Goal: Task Accomplishment & Management: Use online tool/utility

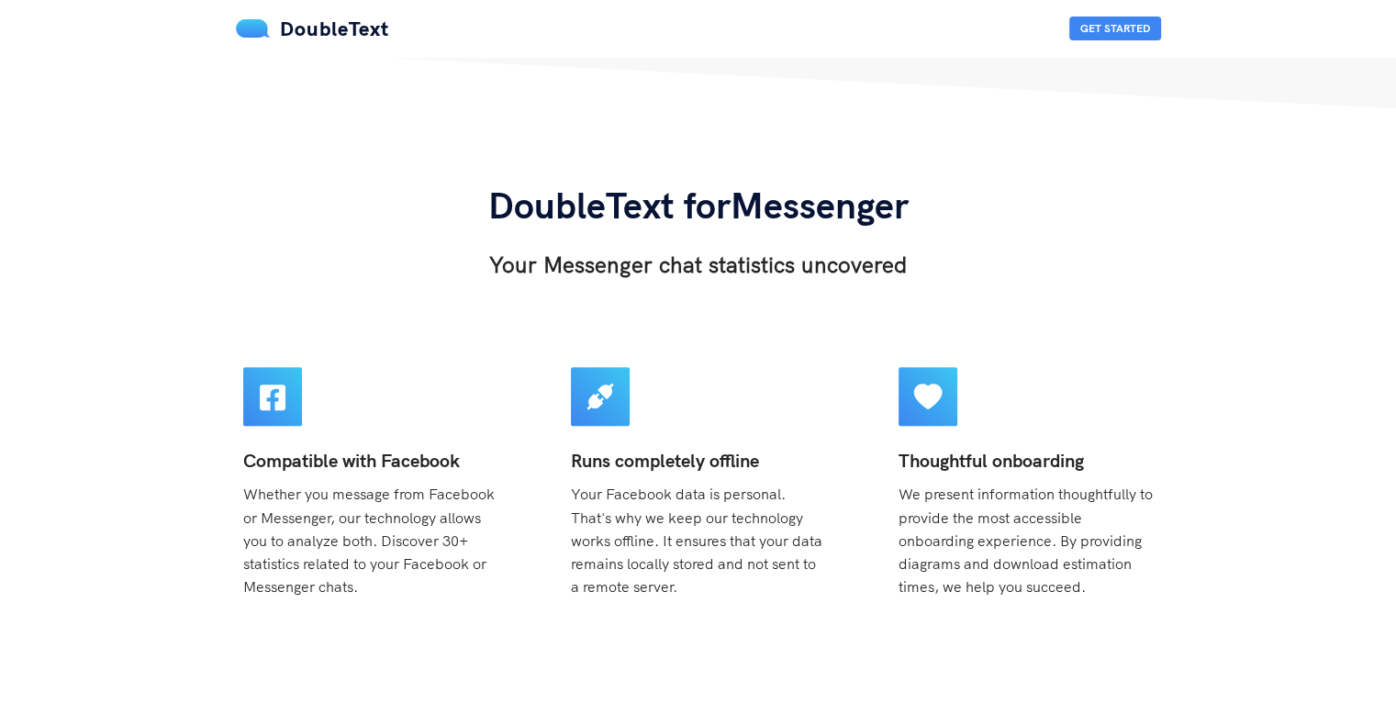
scroll to position [734, 0]
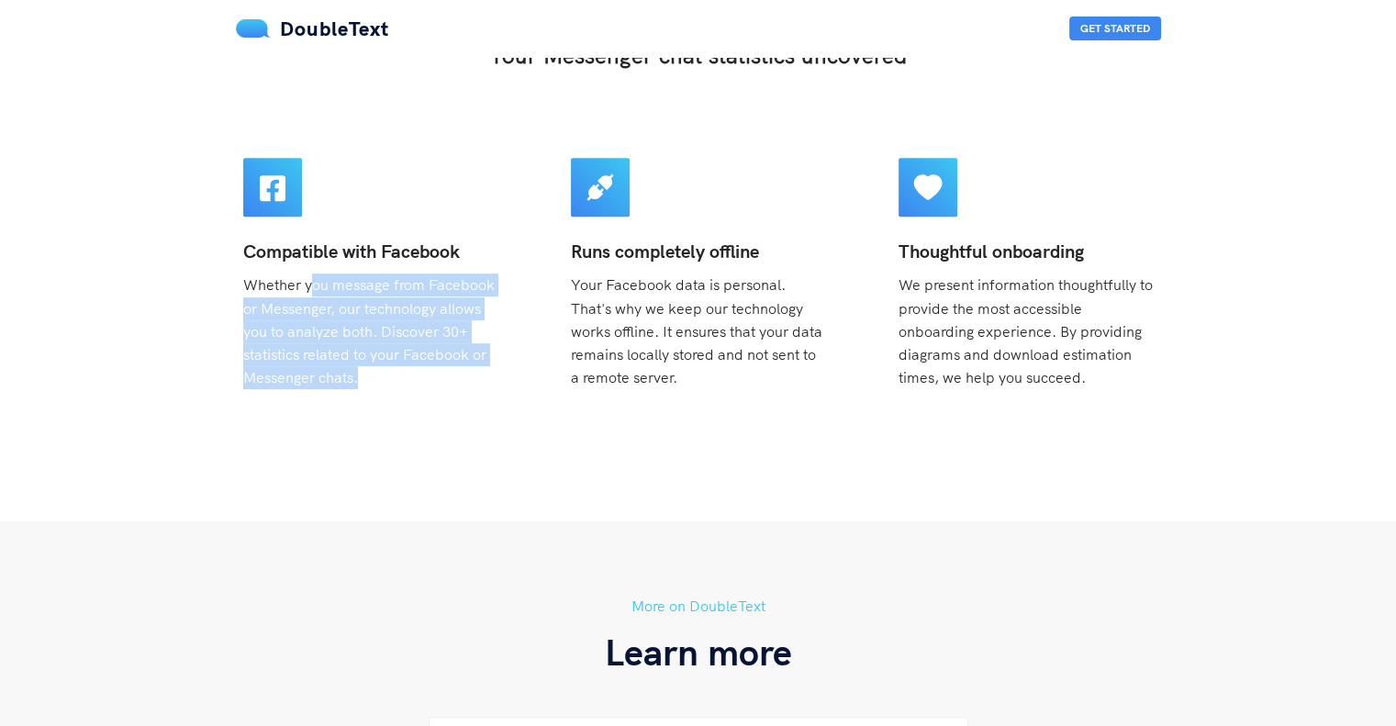
drag, startPoint x: 311, startPoint y: 283, endPoint x: 509, endPoint y: 376, distance: 219.3
click at [509, 376] on div "Compatible with Facebook Whether you message from Facebook or Messenger, our te…" at bounding box center [370, 273] width 298 height 275
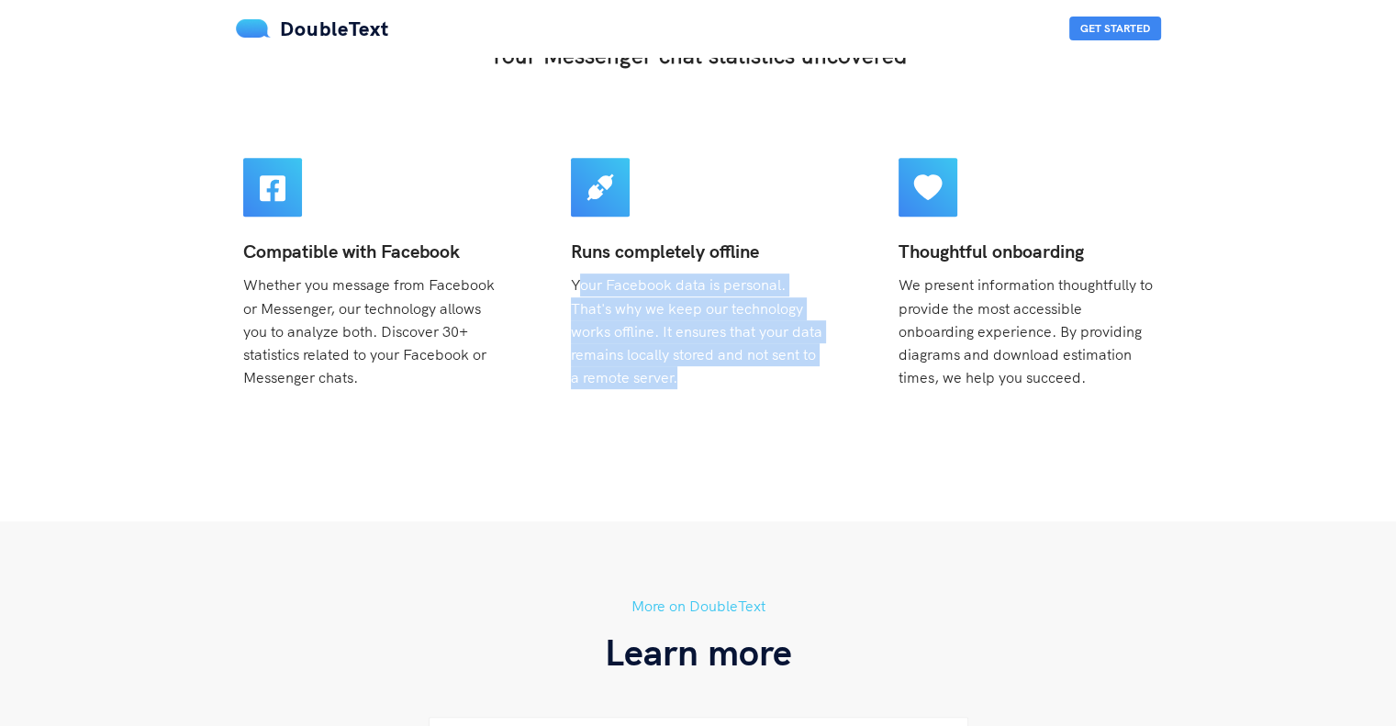
drag, startPoint x: 576, startPoint y: 285, endPoint x: 808, endPoint y: 374, distance: 247.9
click at [808, 374] on div "Runs completely offline Your Facebook data is personal. That's why we keep our …" at bounding box center [698, 314] width 254 height 151
click at [760, 381] on div "Runs completely offline Your Facebook data is personal. That's why we keep our …" at bounding box center [698, 314] width 254 height 151
click at [657, 374] on span "Your Facebook data is personal. That's why we keep our technology works offline…" at bounding box center [697, 330] width 252 height 111
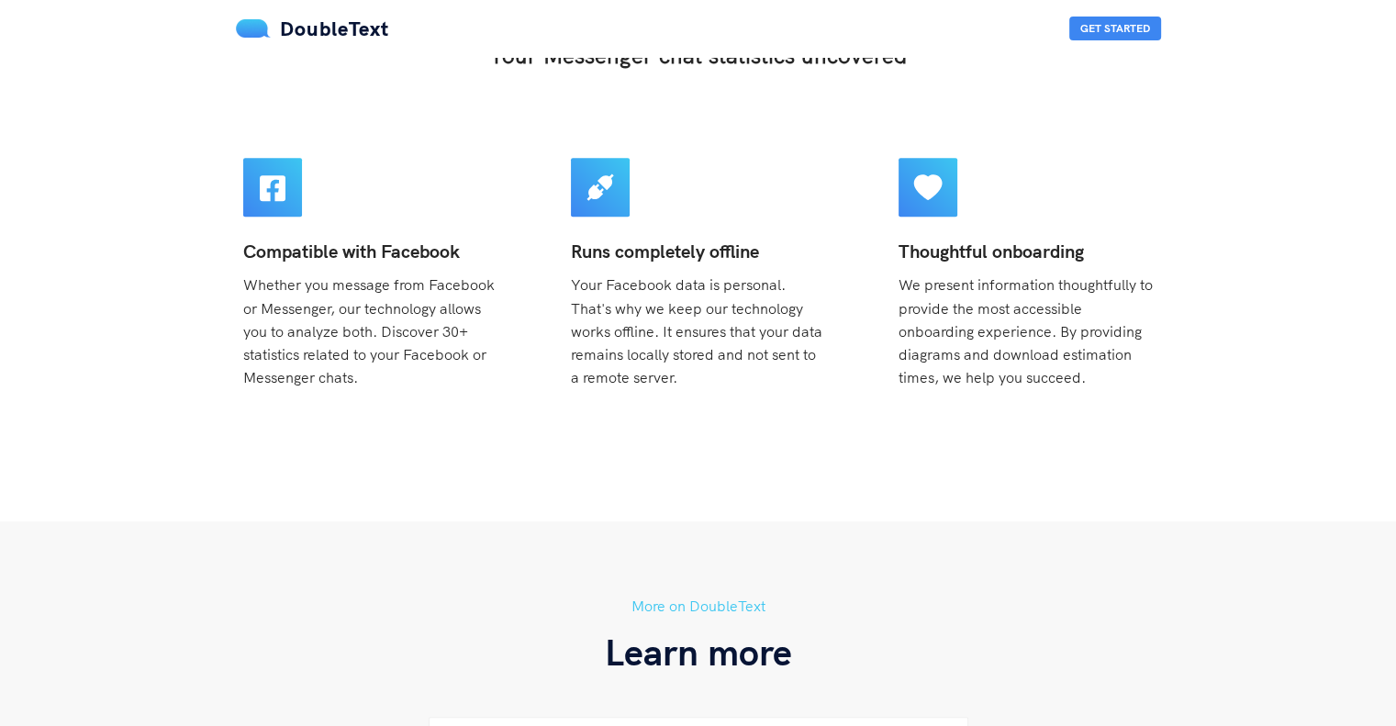
click at [681, 319] on div "Runs completely offline Your Facebook data is personal. That's why we keep our …" at bounding box center [698, 314] width 254 height 151
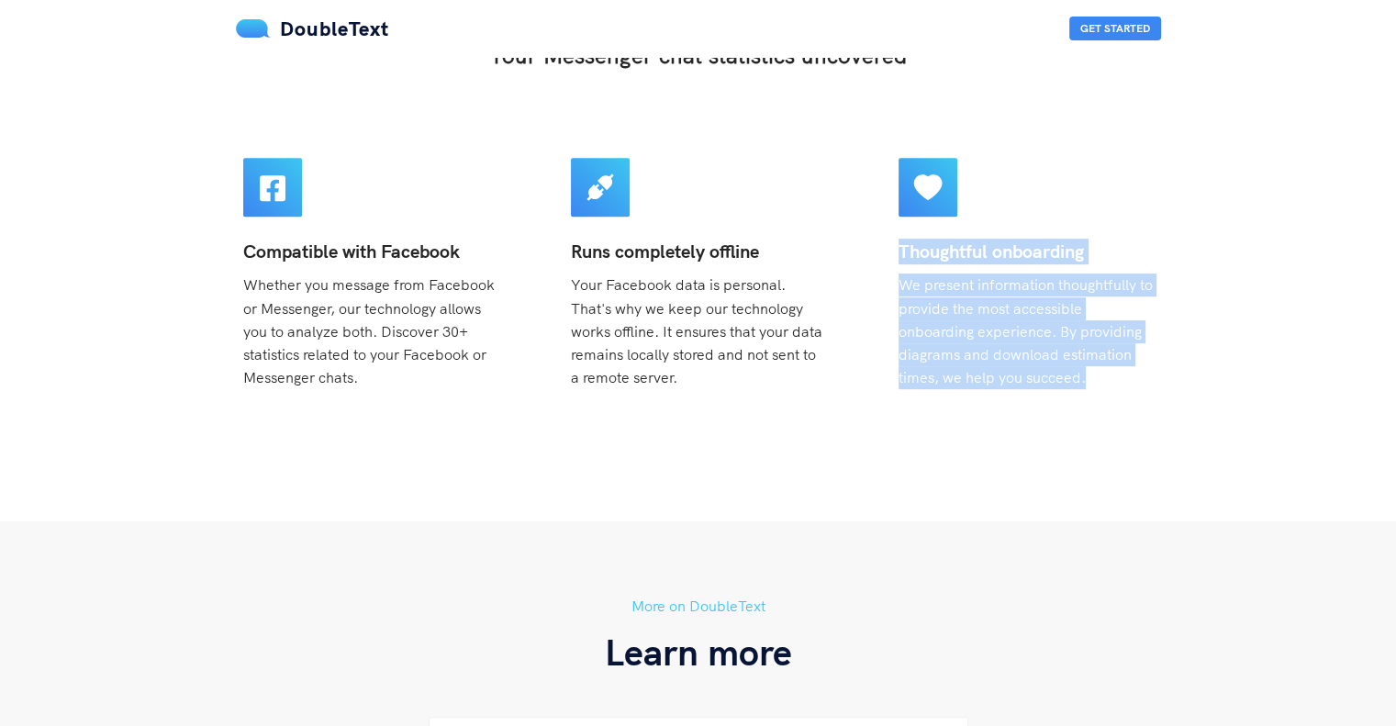
drag, startPoint x: 889, startPoint y: 292, endPoint x: 1119, endPoint y: 388, distance: 249.7
click at [1119, 388] on div "Thoughtful onboarding We present information thoughtfully to provide the most a…" at bounding box center [1026, 273] width 298 height 275
click at [1119, 388] on div "Thoughtful onboarding We present information thoughtfully to provide the most a…" at bounding box center [1026, 314] width 254 height 151
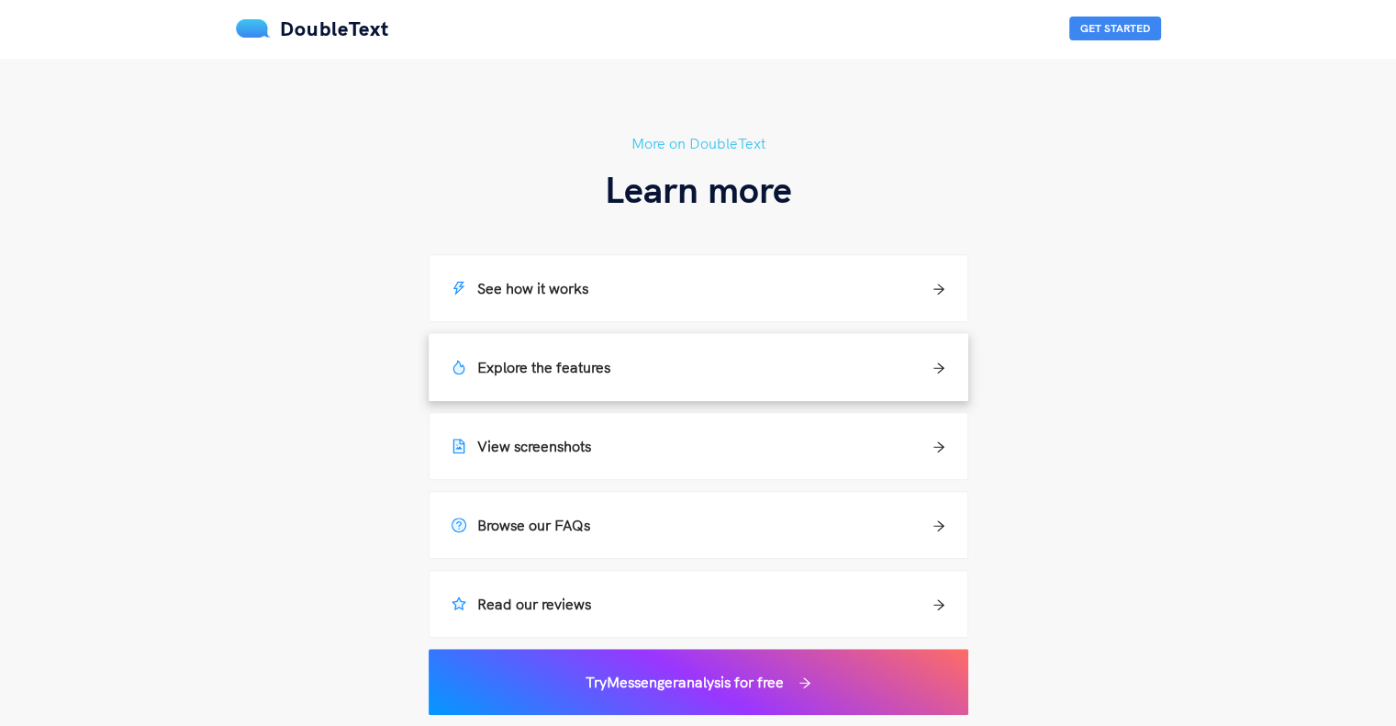
scroll to position [1193, 0]
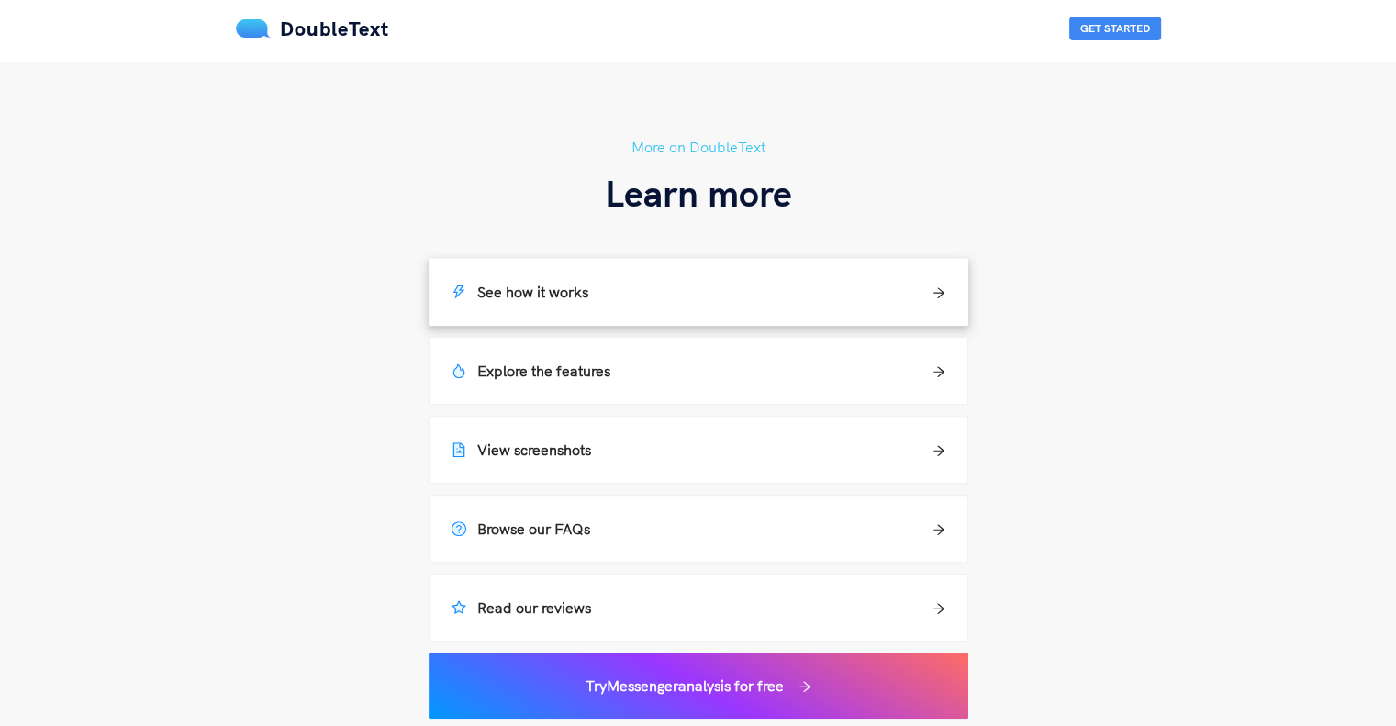
click at [933, 294] on icon "arrow-right" at bounding box center [939, 292] width 13 height 13
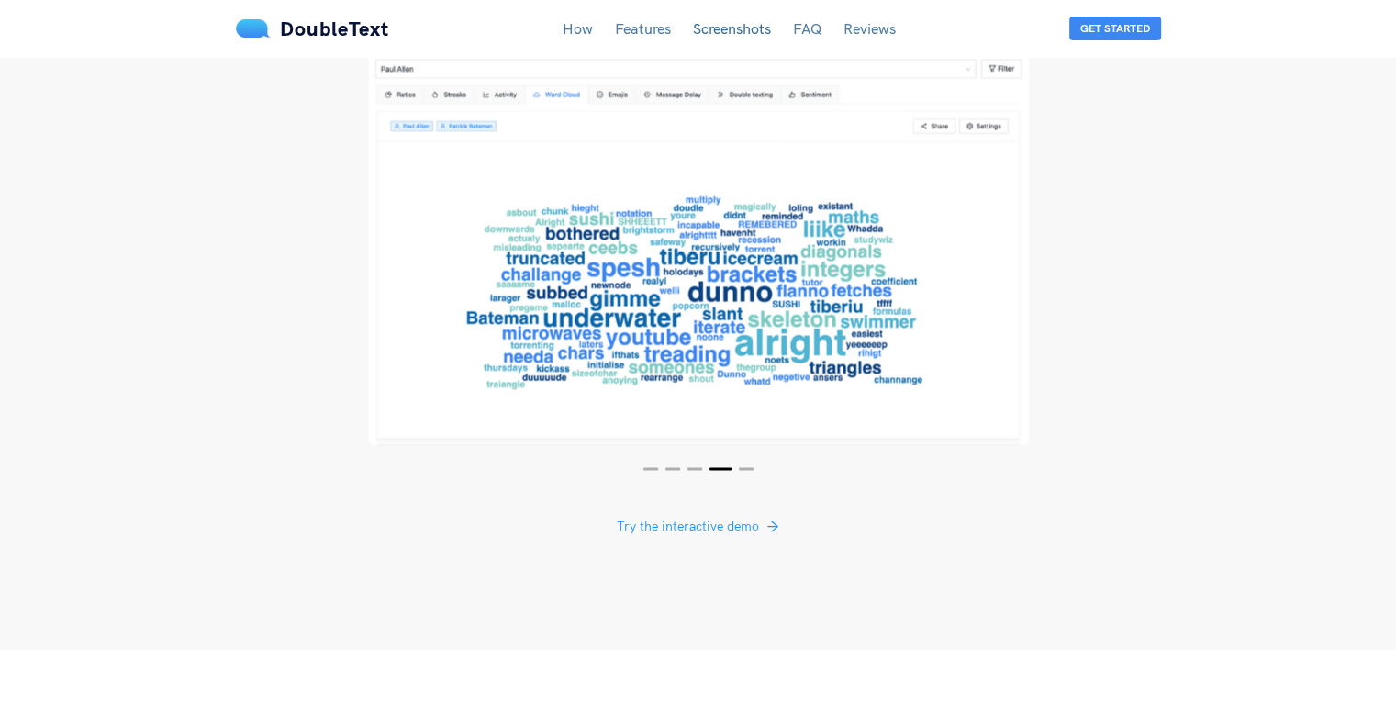
scroll to position [3387, 0]
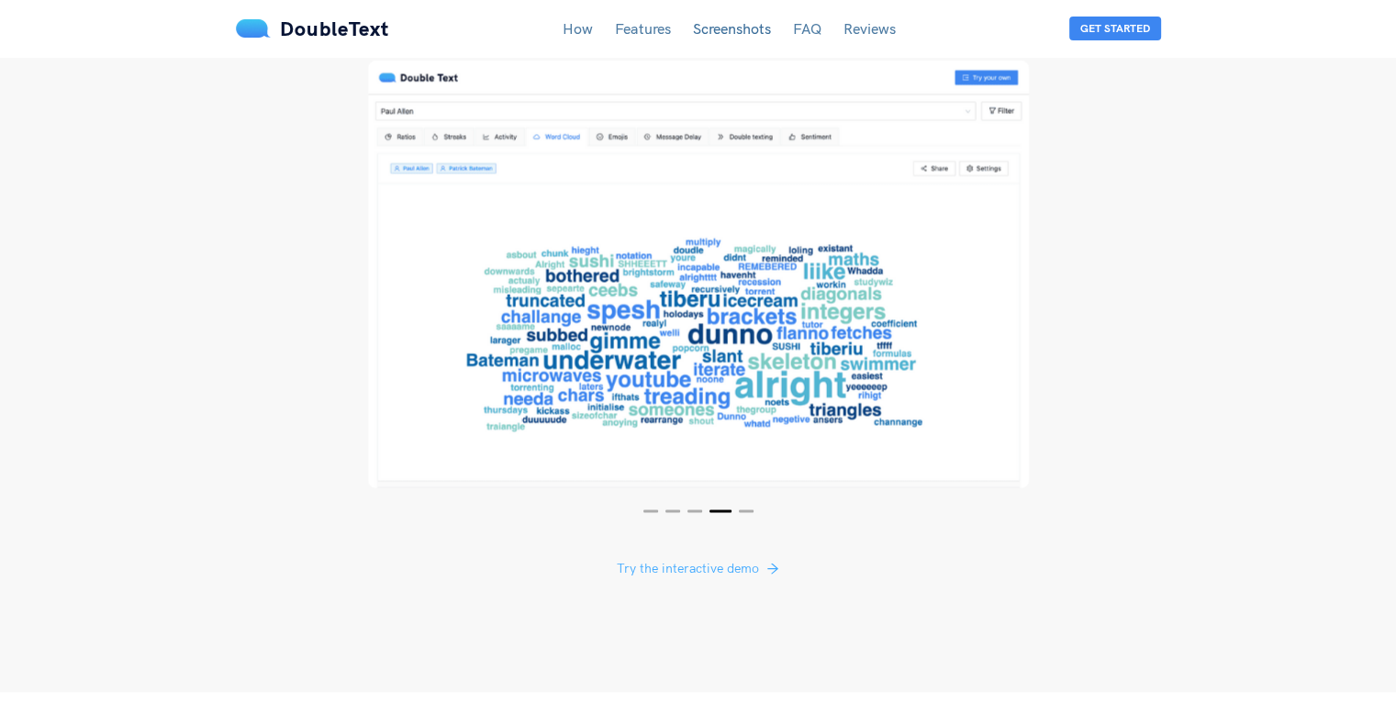
click at [684, 557] on span "Try the interactive demo" at bounding box center [688, 567] width 142 height 20
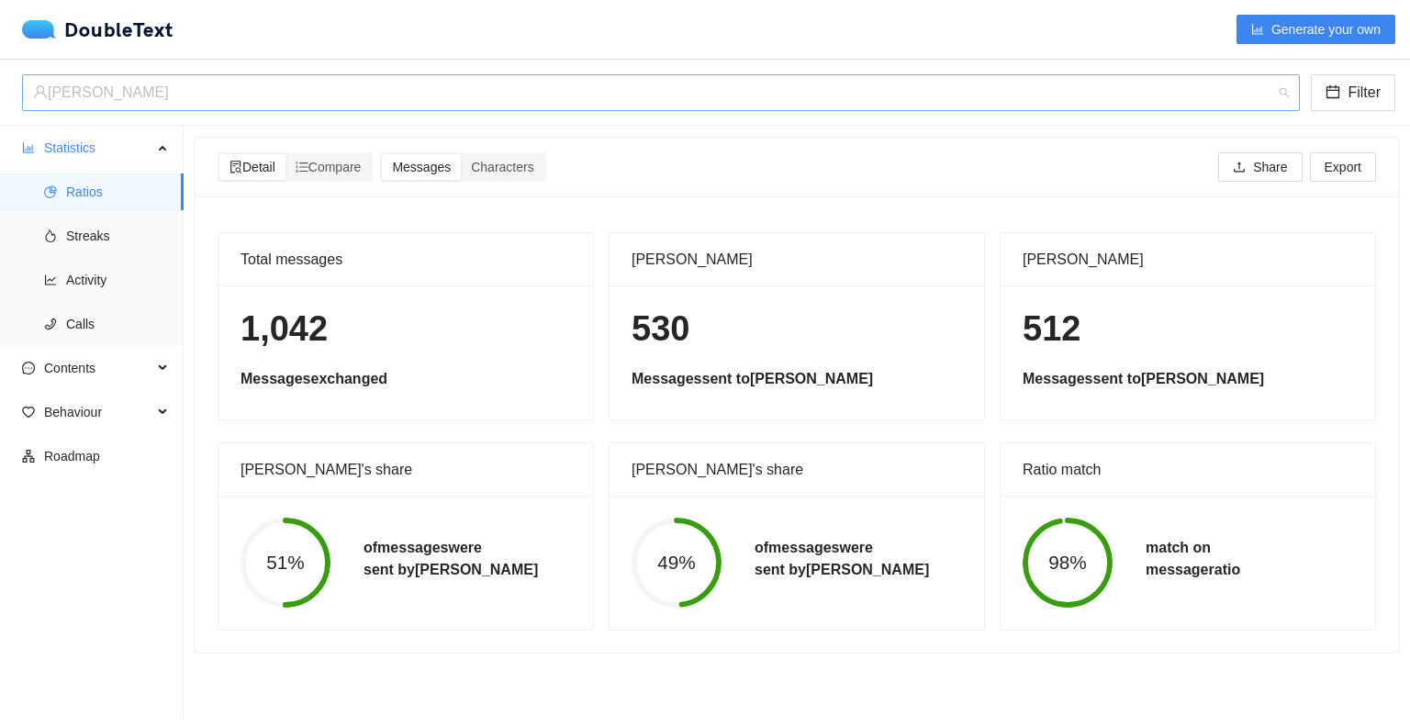
click at [132, 89] on div "Timothy Bryce" at bounding box center [652, 92] width 1239 height 35
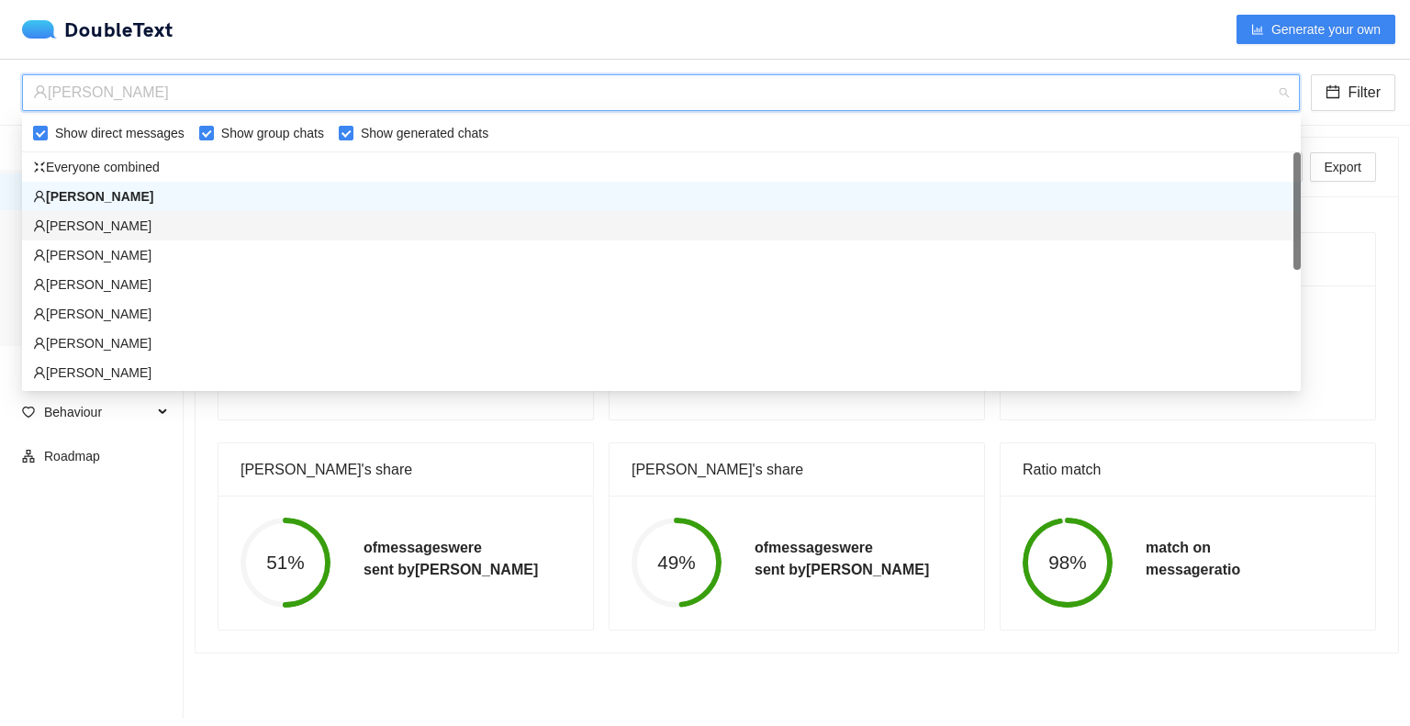
click at [103, 219] on div "Paul Allen" at bounding box center [661, 226] width 1257 height 20
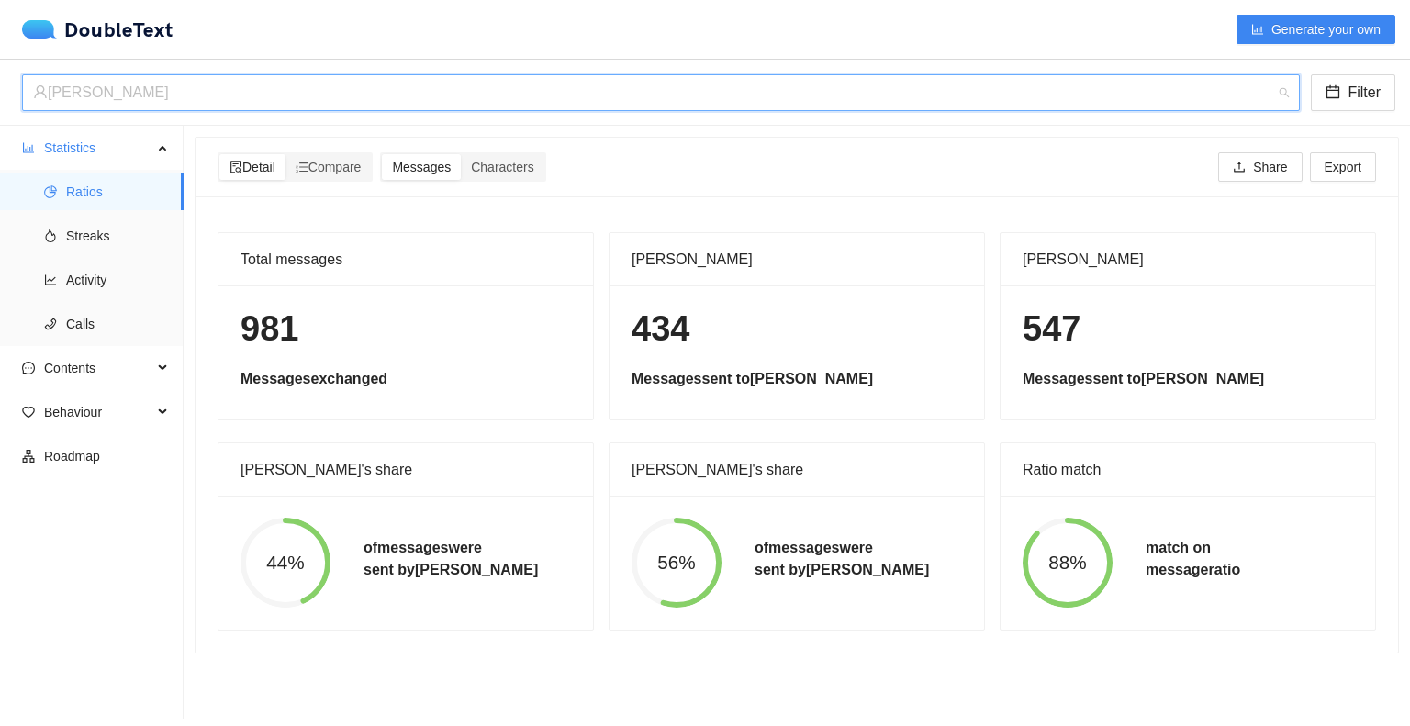
click at [159, 99] on div "Paul Allen" at bounding box center [652, 92] width 1239 height 35
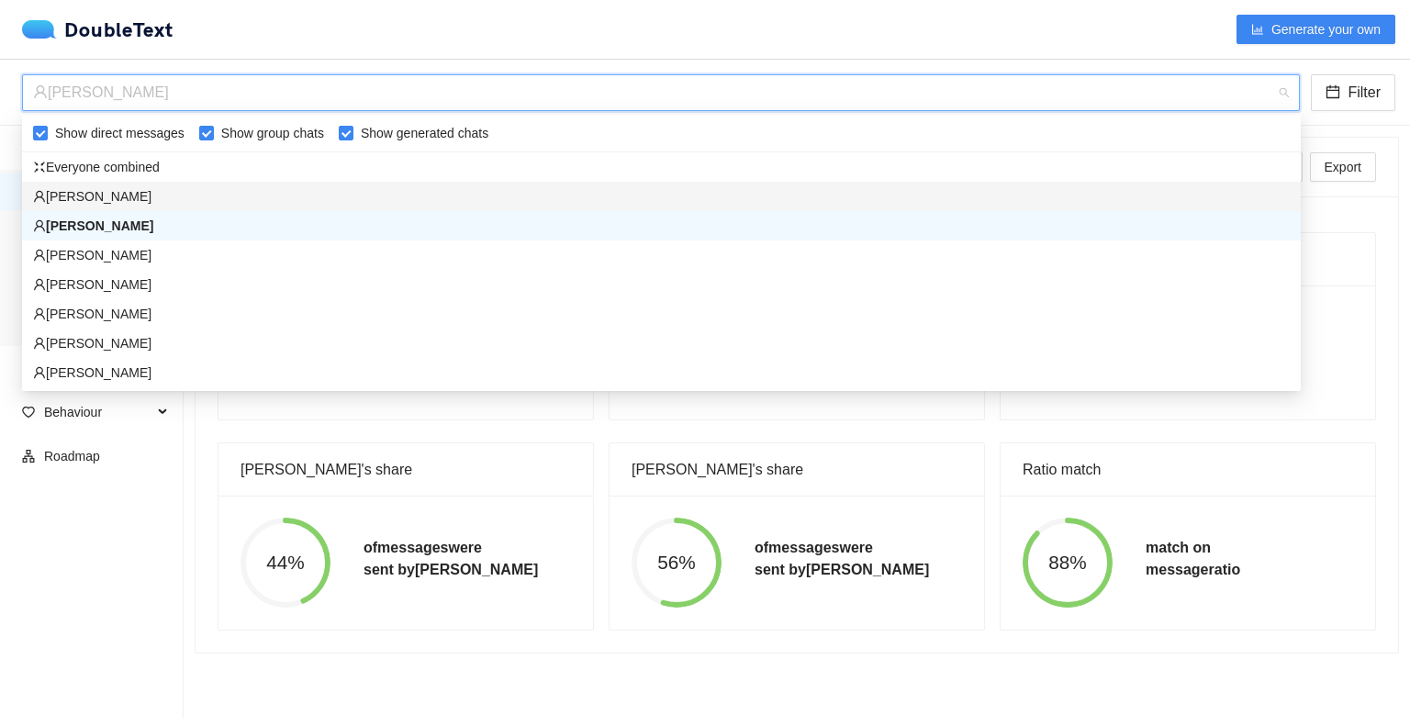
click at [137, 197] on div "Timothy Bryce" at bounding box center [661, 196] width 1257 height 20
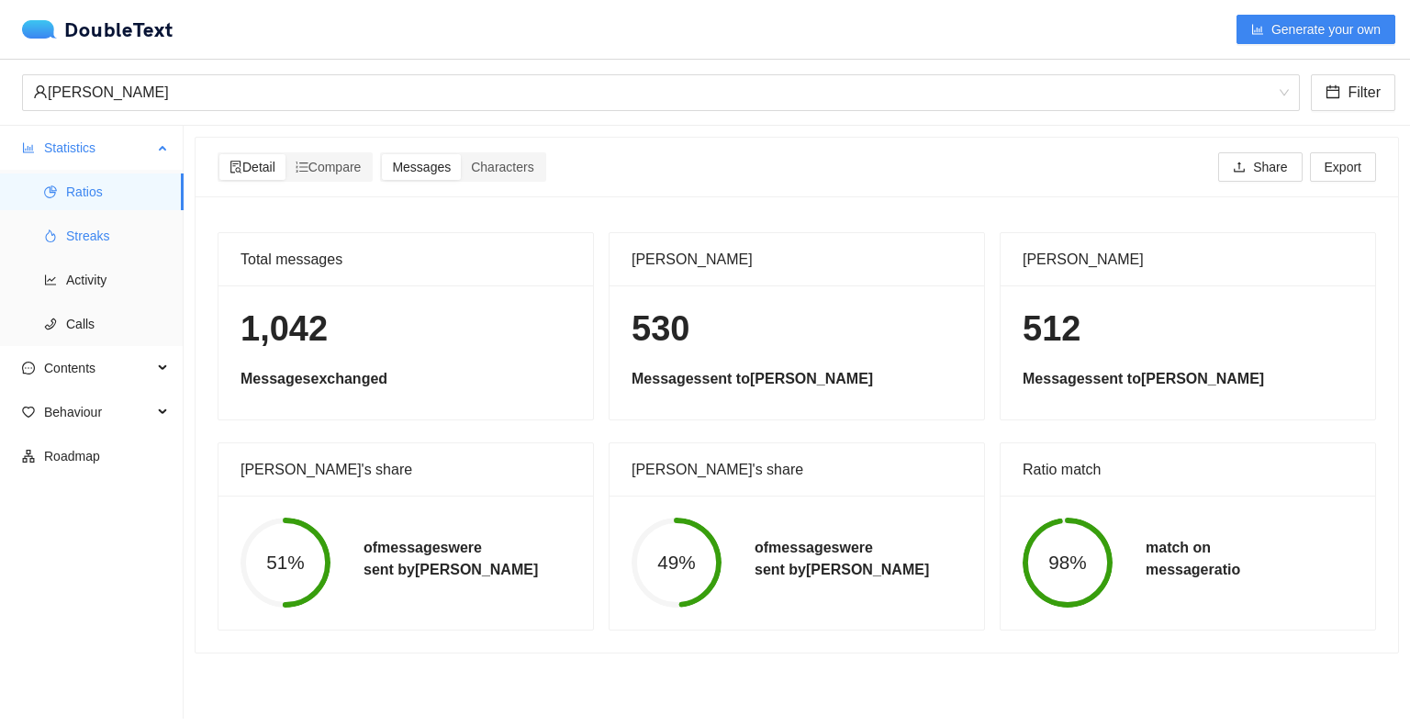
click at [101, 227] on span "Streaks" at bounding box center [117, 236] width 103 height 37
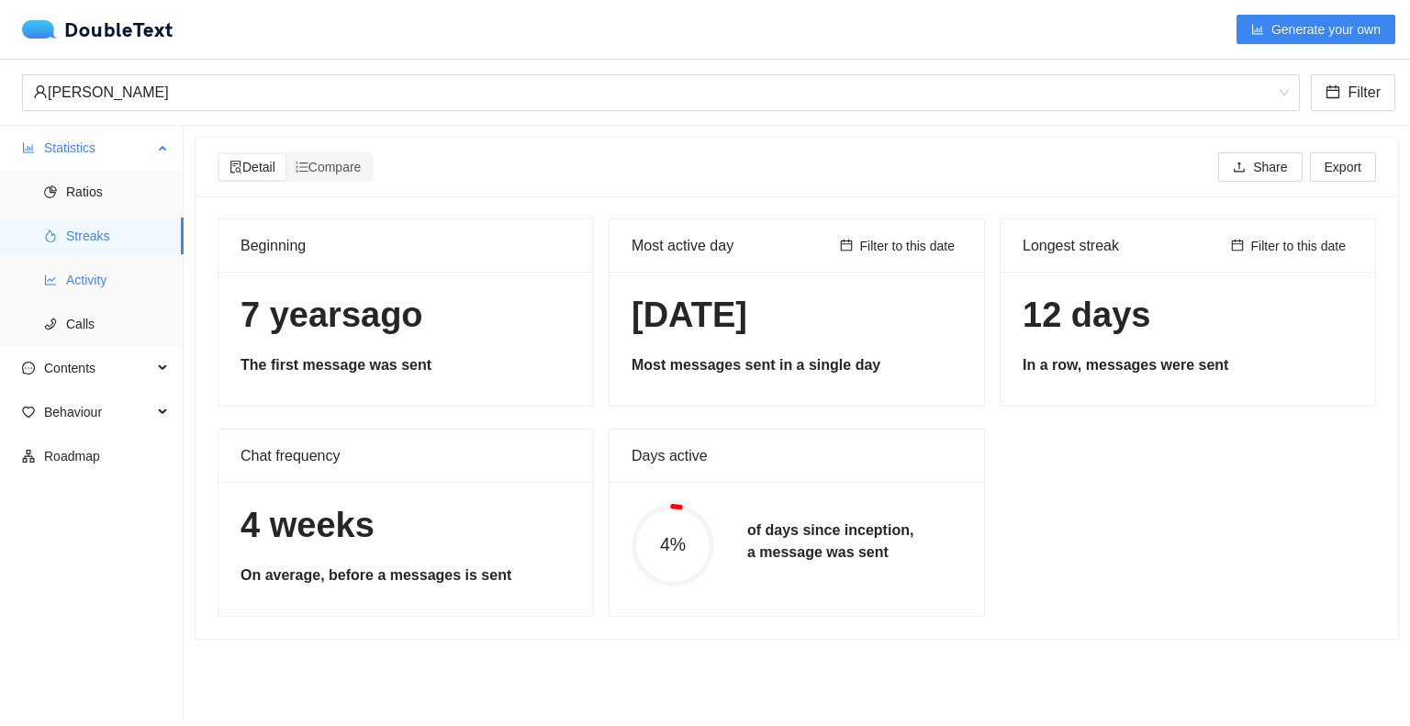
click at [84, 273] on span "Activity" at bounding box center [117, 280] width 103 height 37
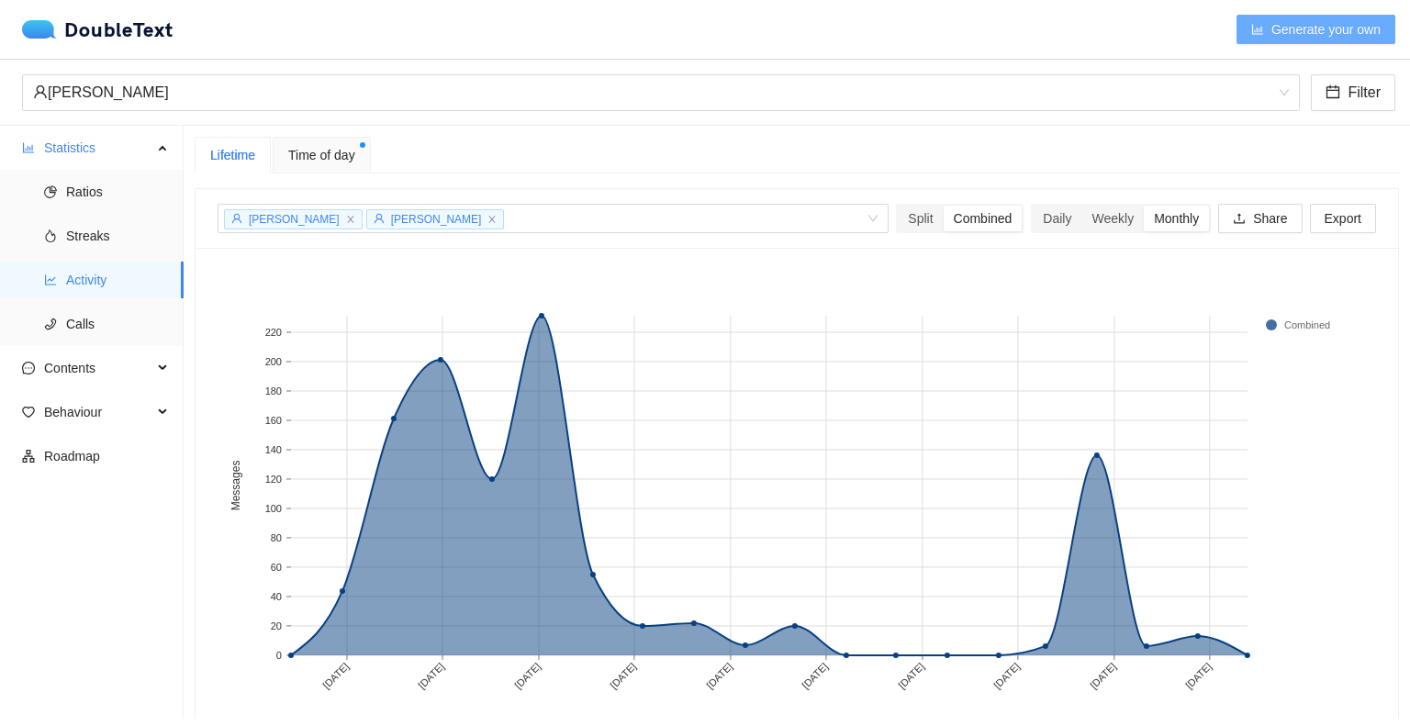
click at [1311, 28] on span "Generate your own" at bounding box center [1325, 29] width 109 height 20
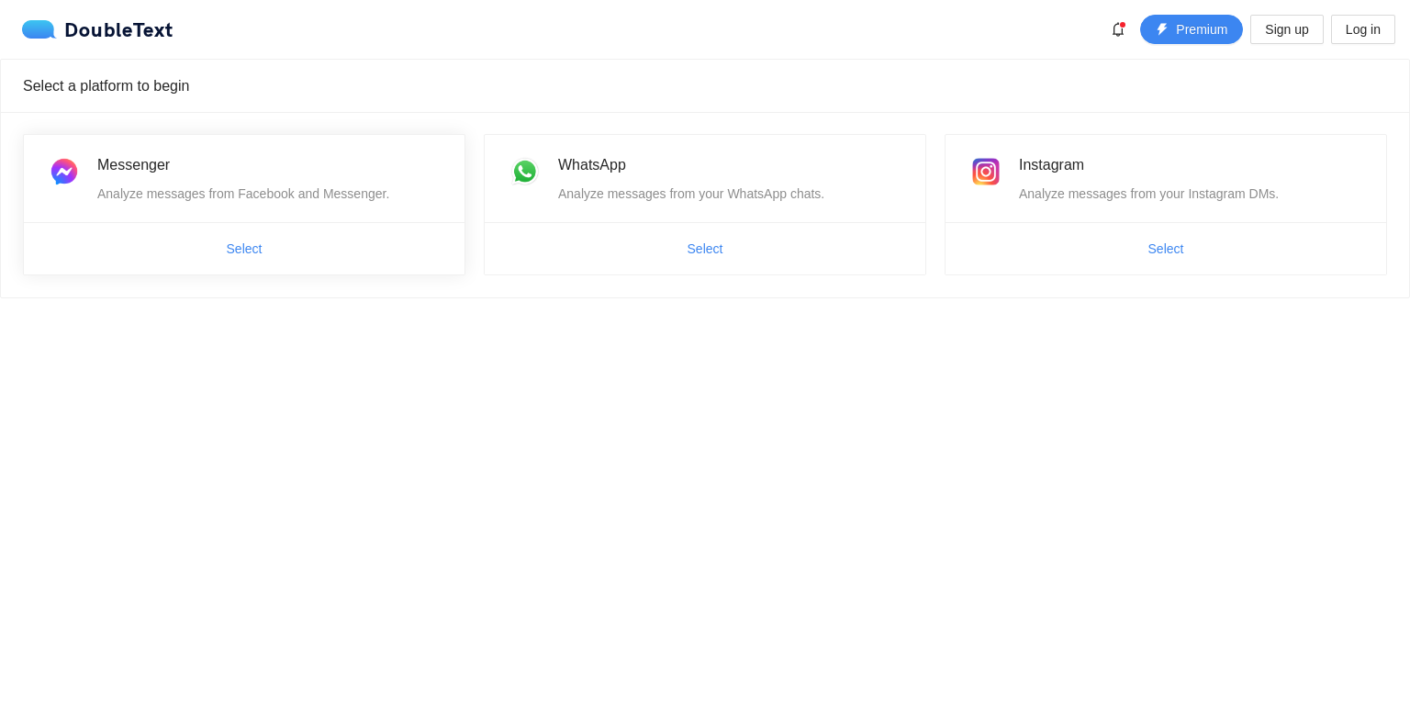
click at [294, 248] on span "Select" at bounding box center [244, 248] width 441 height 29
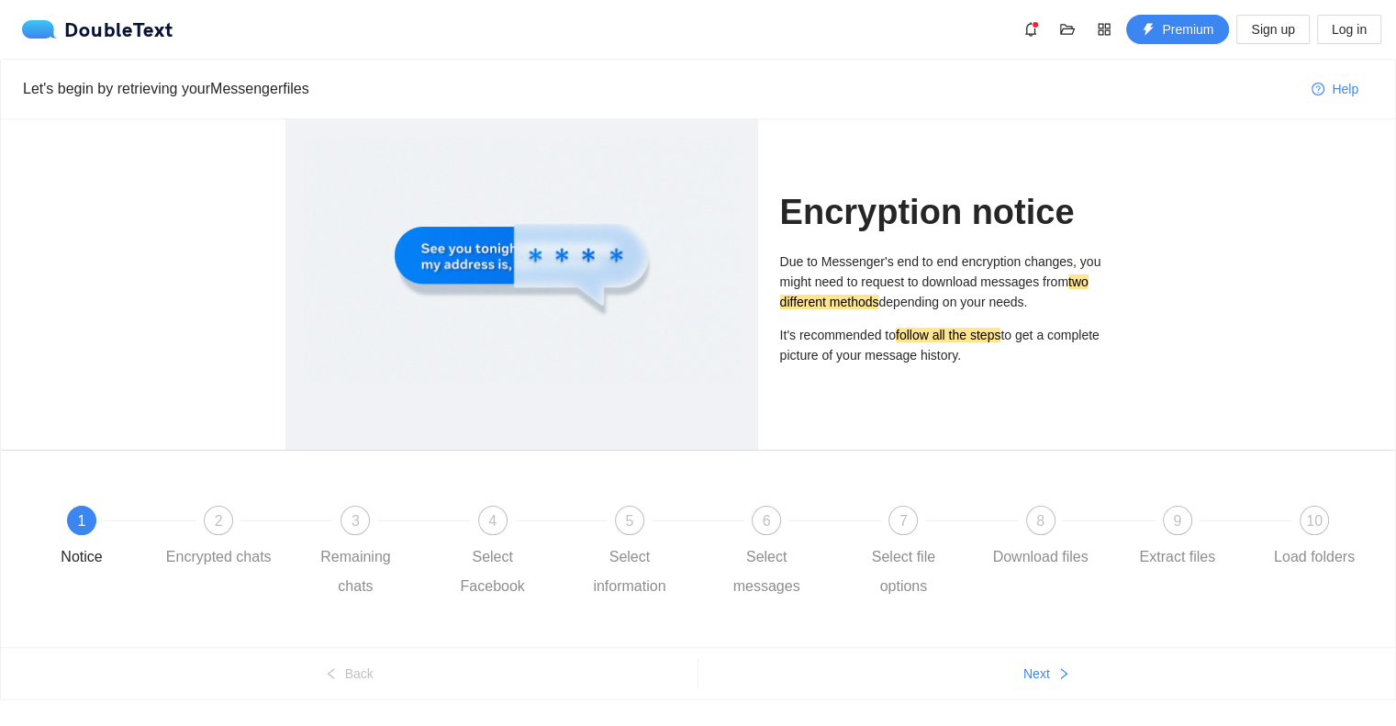
drag, startPoint x: 870, startPoint y: 256, endPoint x: 1056, endPoint y: 300, distance: 190.6
click at [1056, 300] on p "Due to Messenger's end to end encryption changes, you might need to request to …" at bounding box center [945, 282] width 331 height 61
drag, startPoint x: 814, startPoint y: 340, endPoint x: 994, endPoint y: 361, distance: 181.1
click at [994, 361] on p "It's recommended to follow all the steps to get a complete picture of your mess…" at bounding box center [945, 345] width 331 height 40
click at [1028, 392] on div "Encryption notice Due to Messenger's end to end encryption changes, you might n…" at bounding box center [945, 284] width 331 height 330
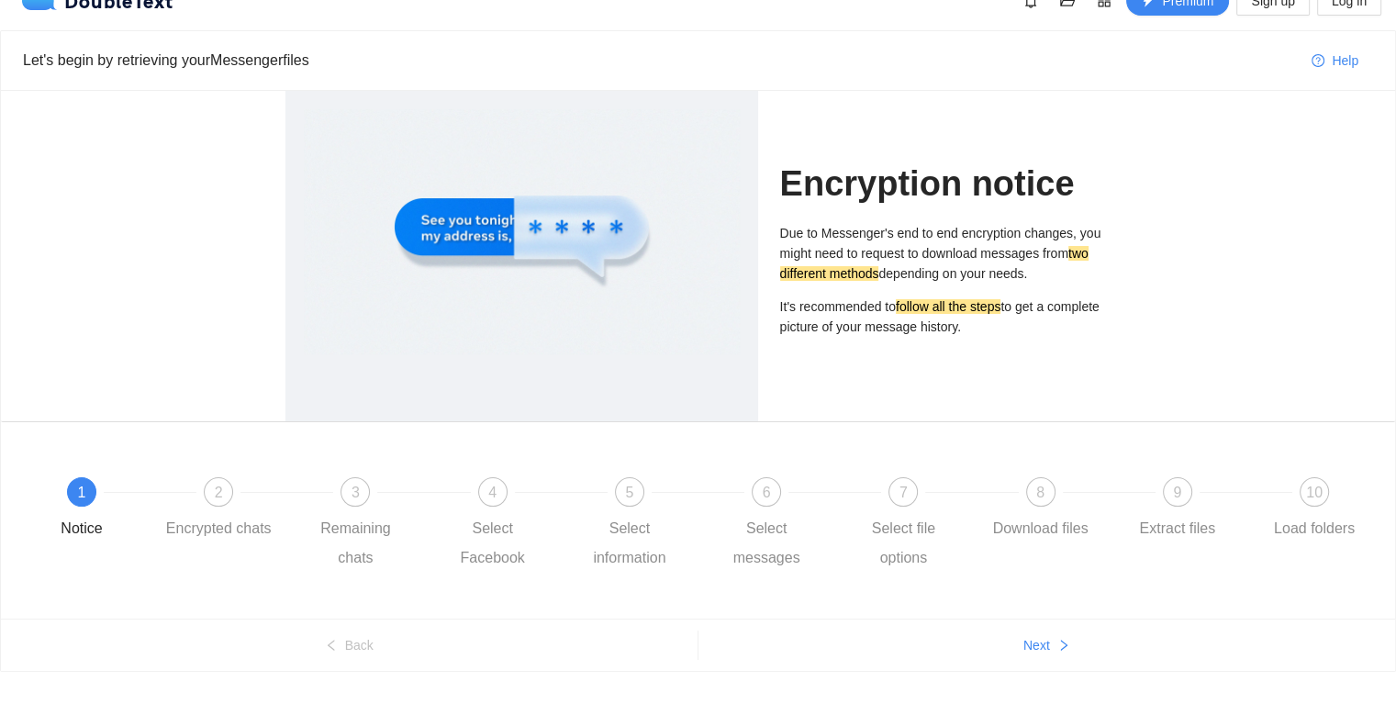
scroll to position [44, 0]
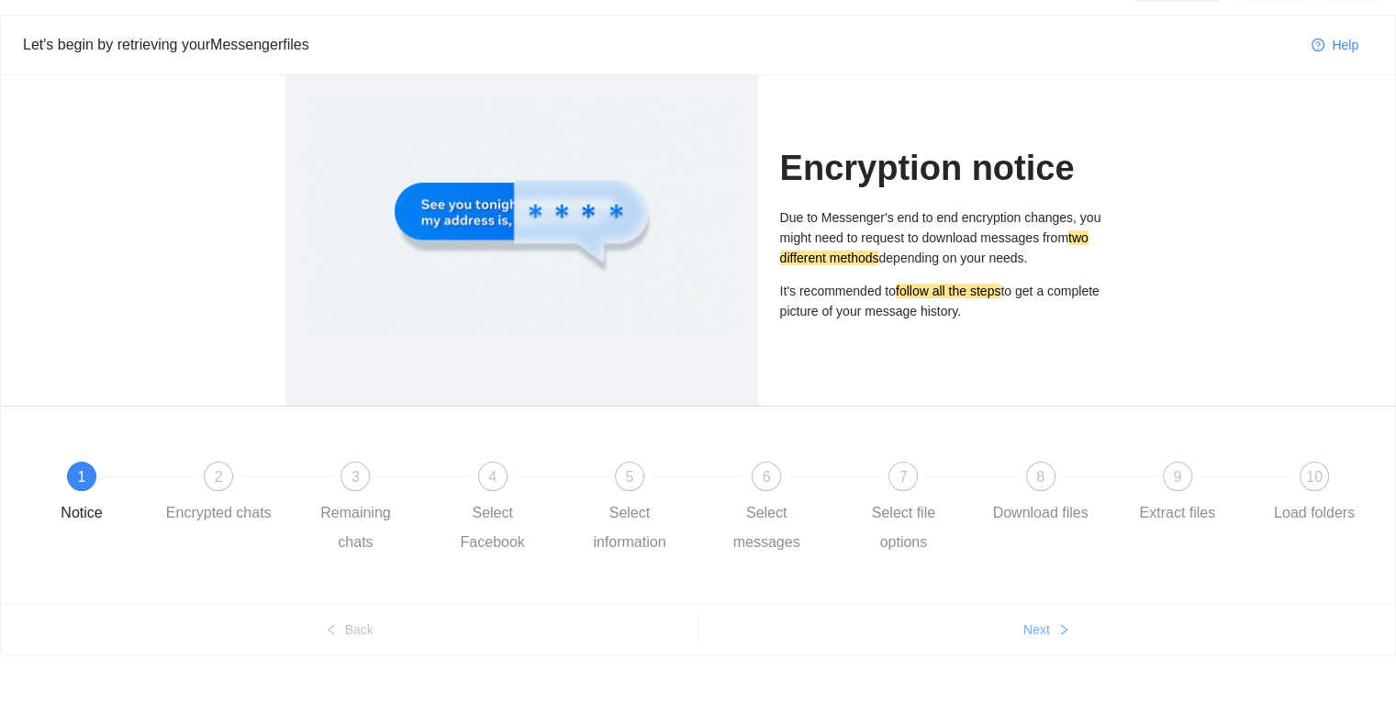
click at [1042, 634] on span "Next" at bounding box center [1036, 630] width 27 height 20
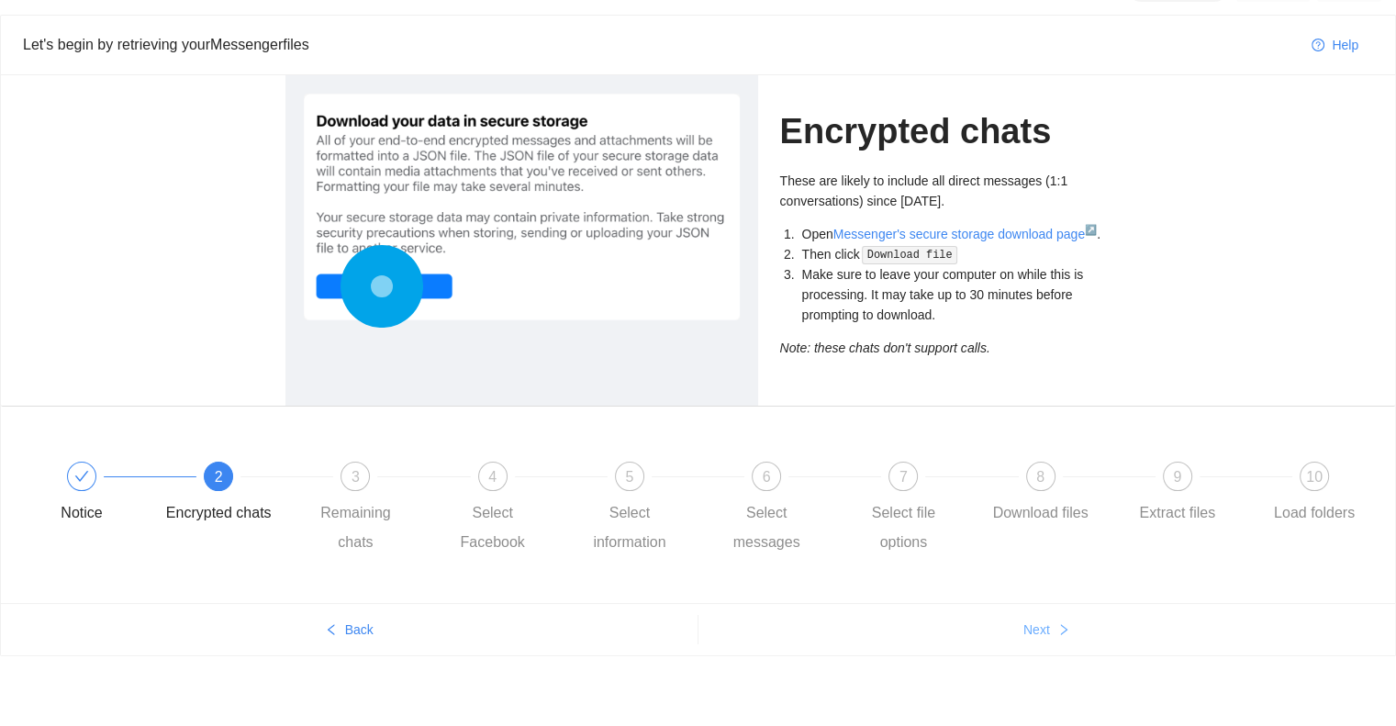
click at [1042, 631] on span "Next" at bounding box center [1036, 630] width 27 height 20
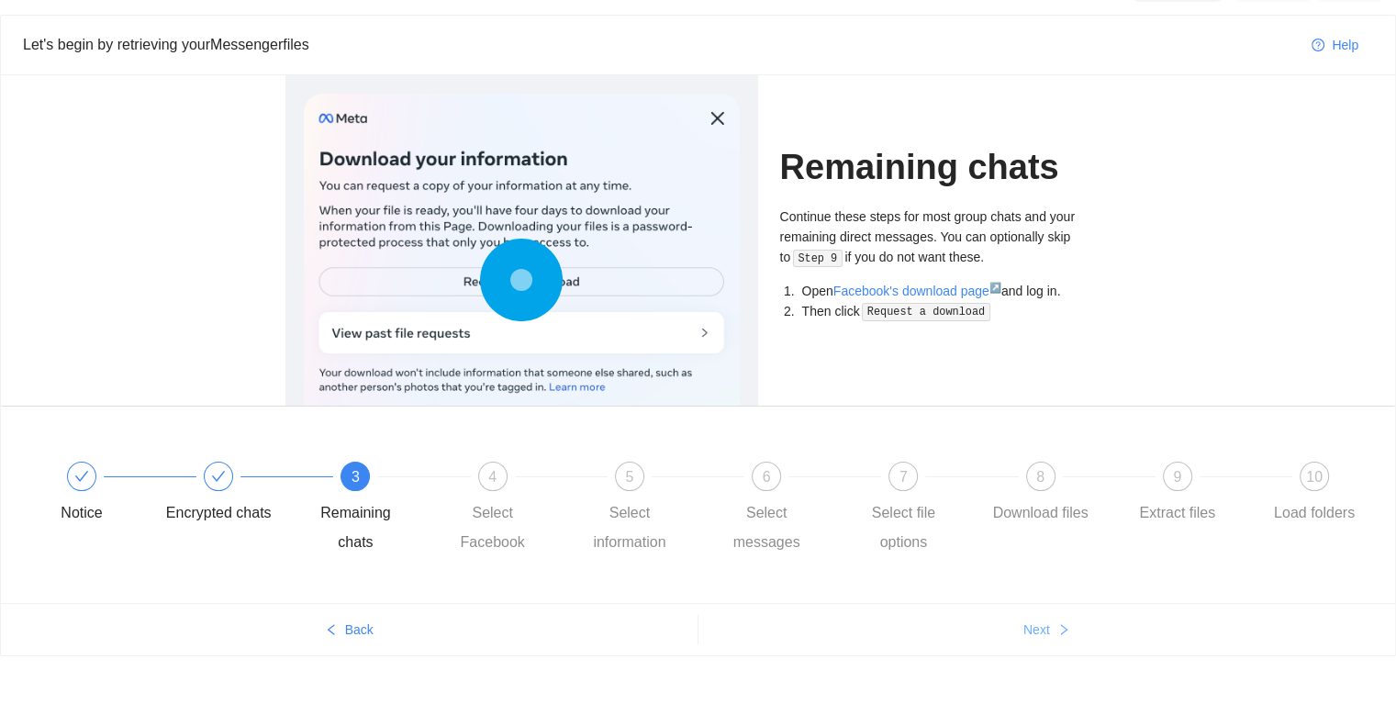
click at [1043, 631] on span "Next" at bounding box center [1036, 630] width 27 height 20
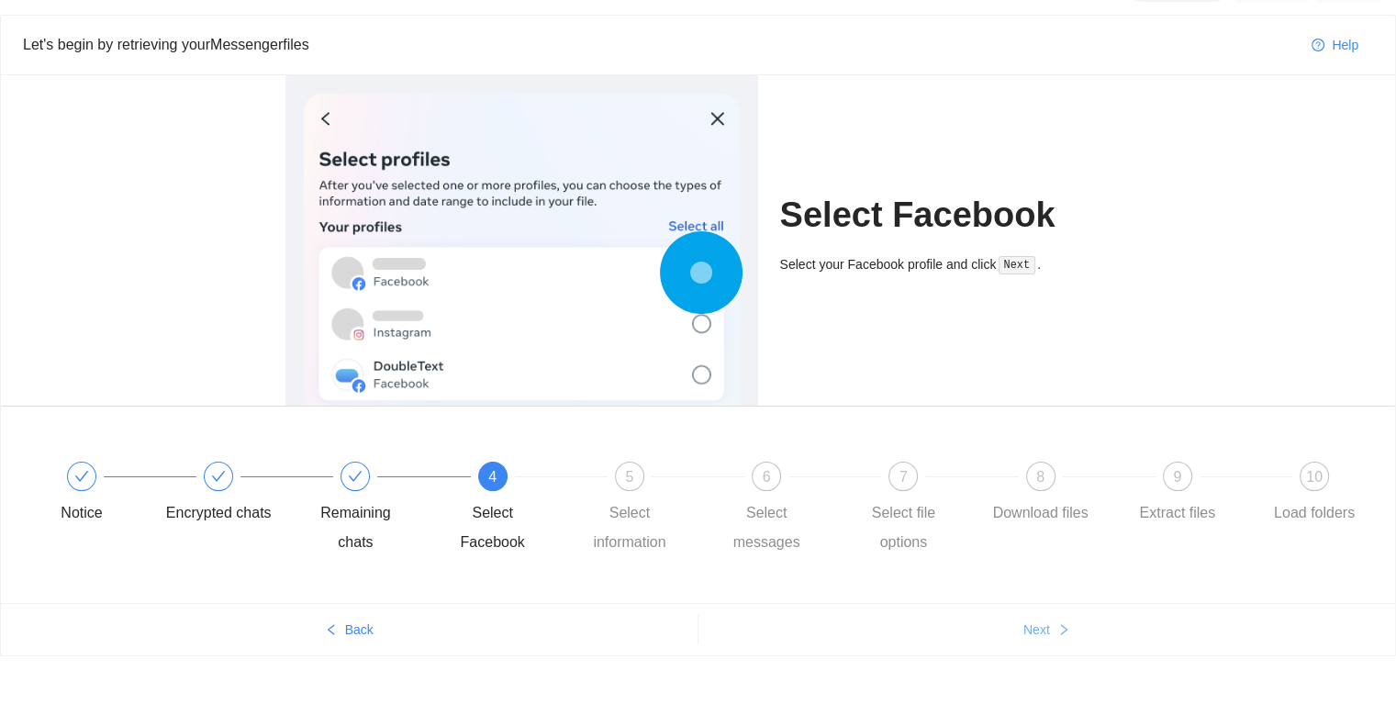
click at [1043, 631] on span "Next" at bounding box center [1036, 630] width 27 height 20
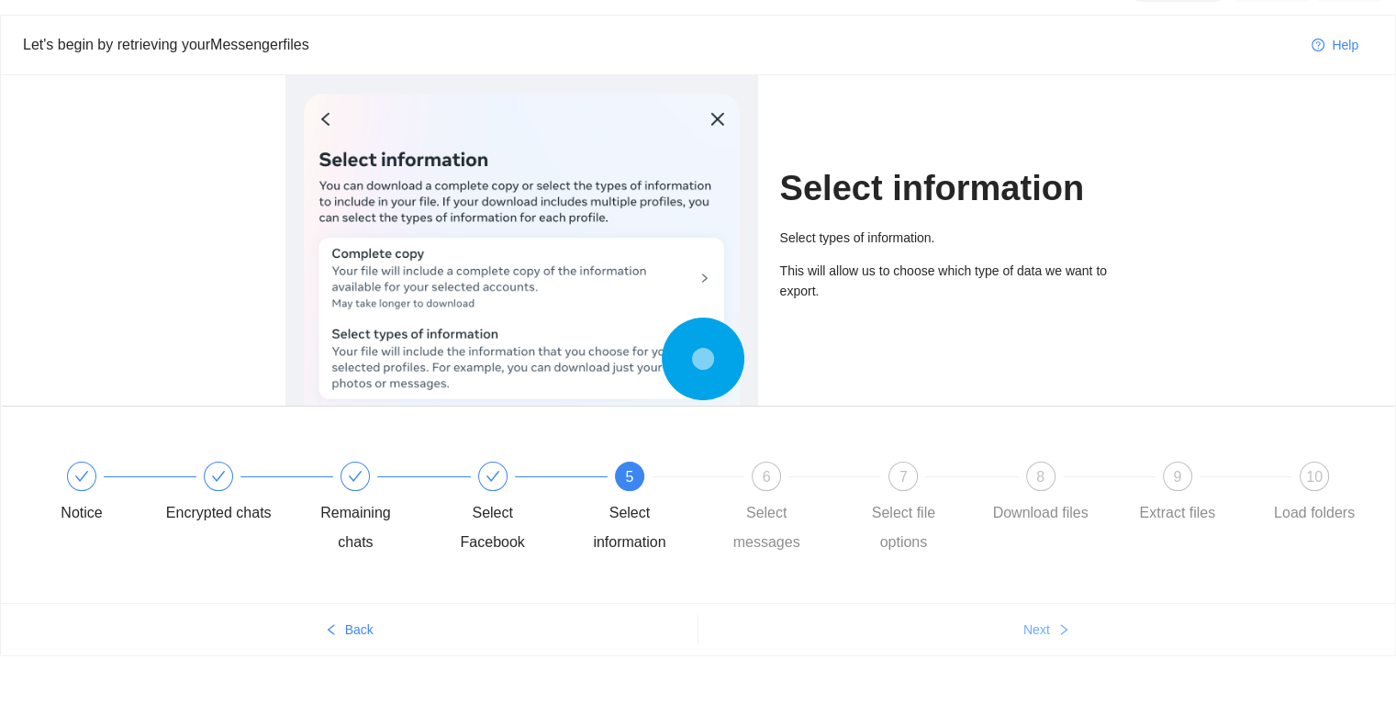
click at [1043, 631] on span "Next" at bounding box center [1036, 630] width 27 height 20
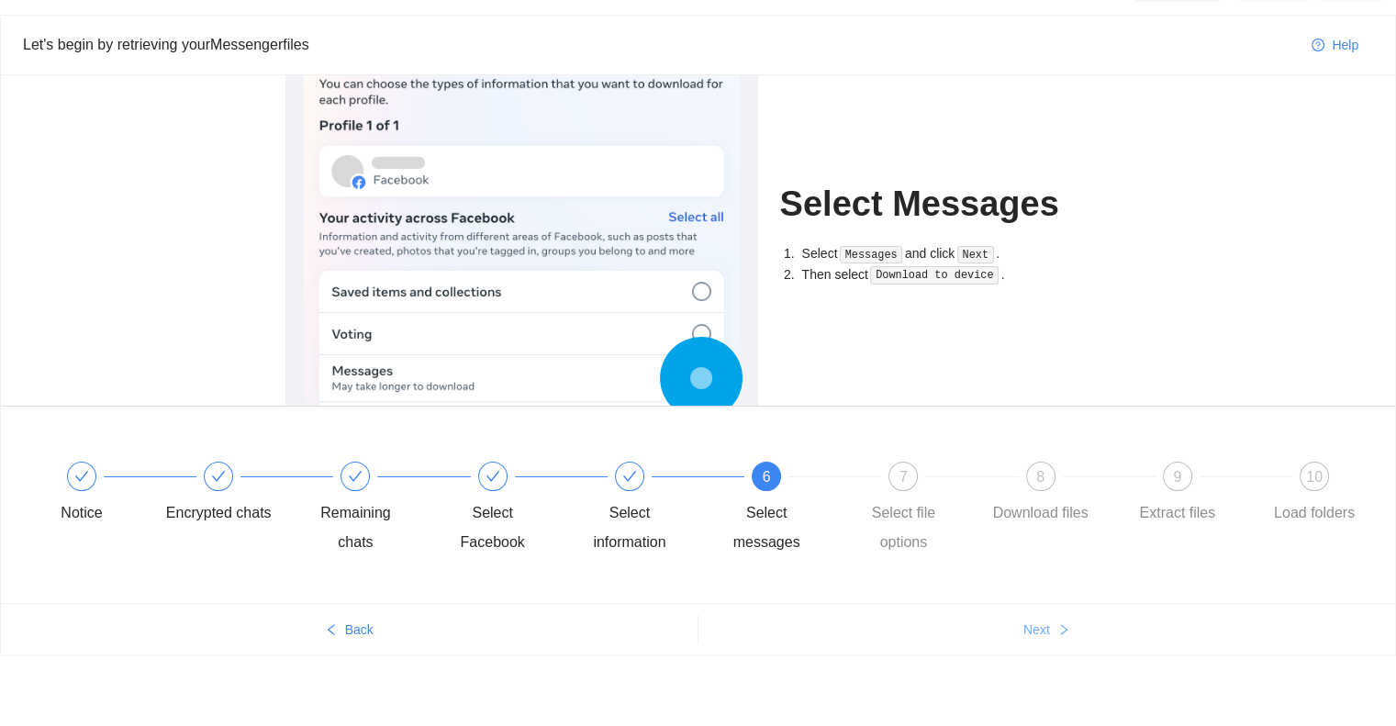
click at [1043, 631] on span "Next" at bounding box center [1036, 630] width 27 height 20
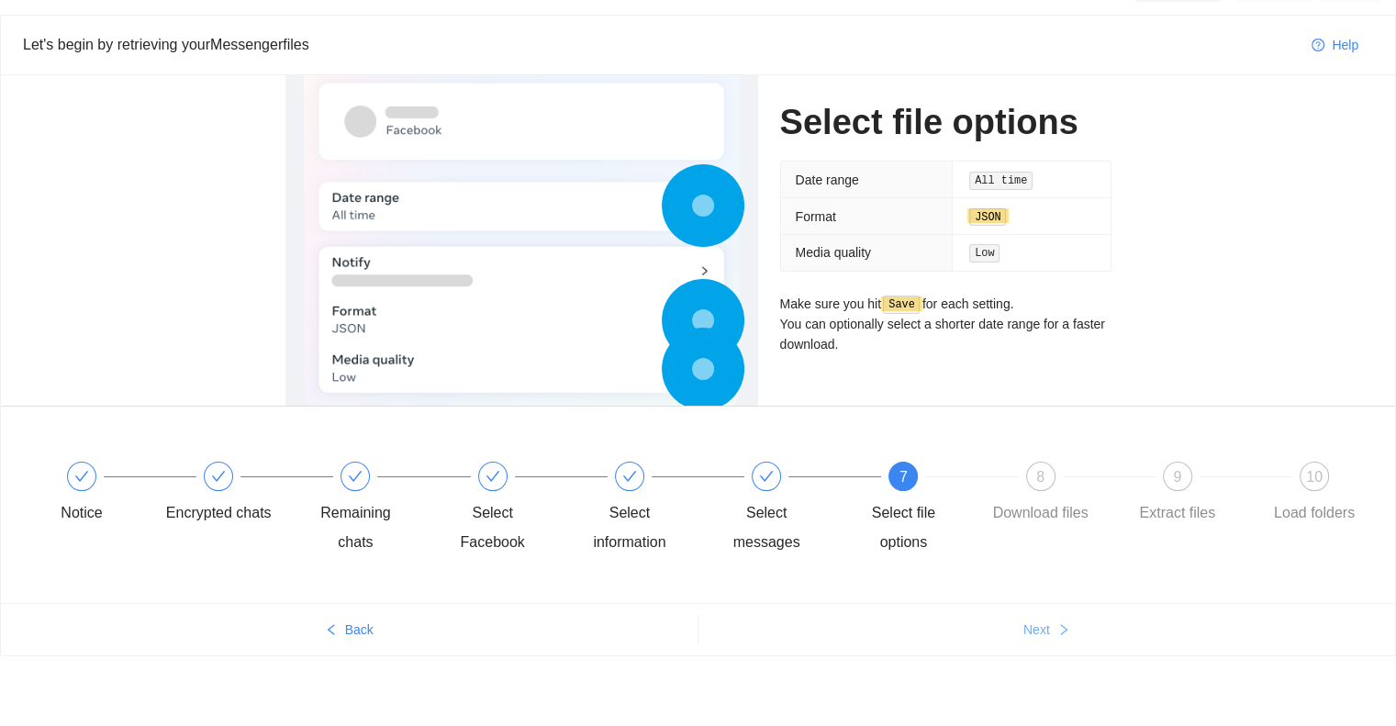
click at [1043, 631] on span "Next" at bounding box center [1036, 630] width 27 height 20
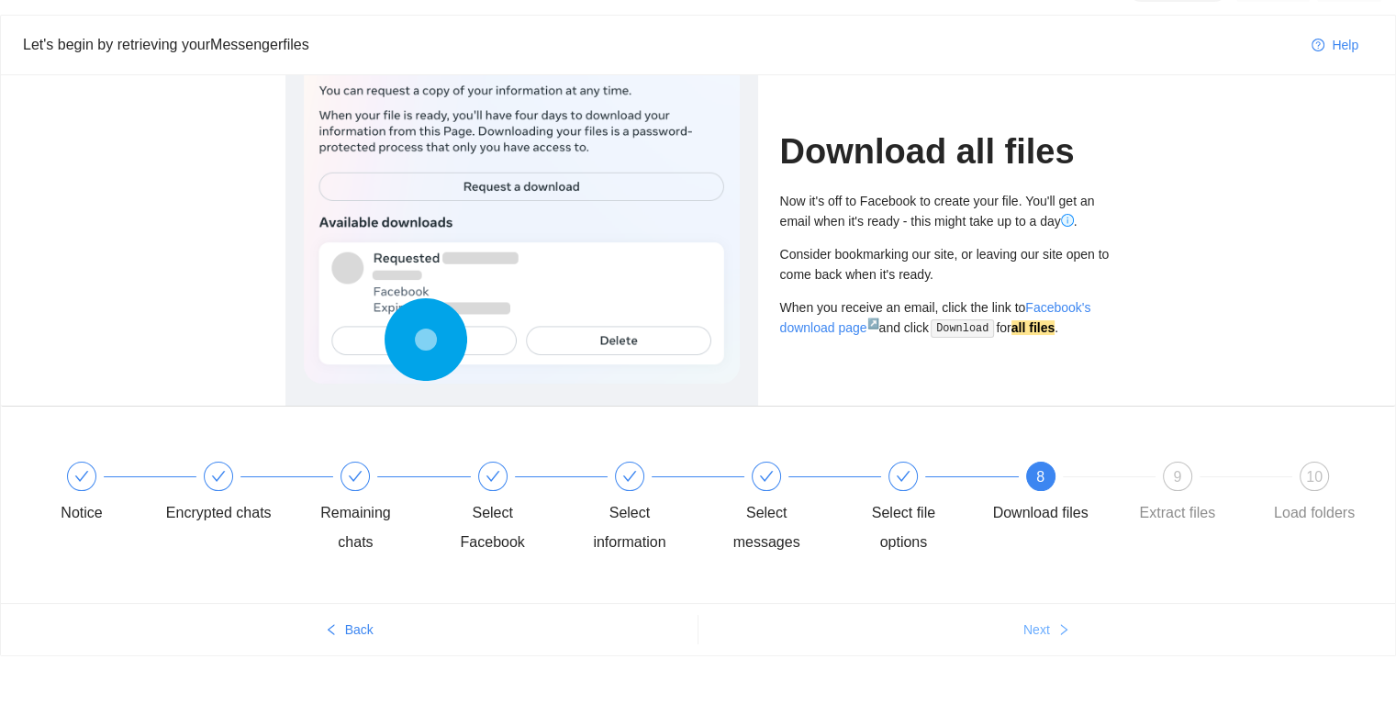
click at [1043, 631] on span "Next" at bounding box center [1036, 630] width 27 height 20
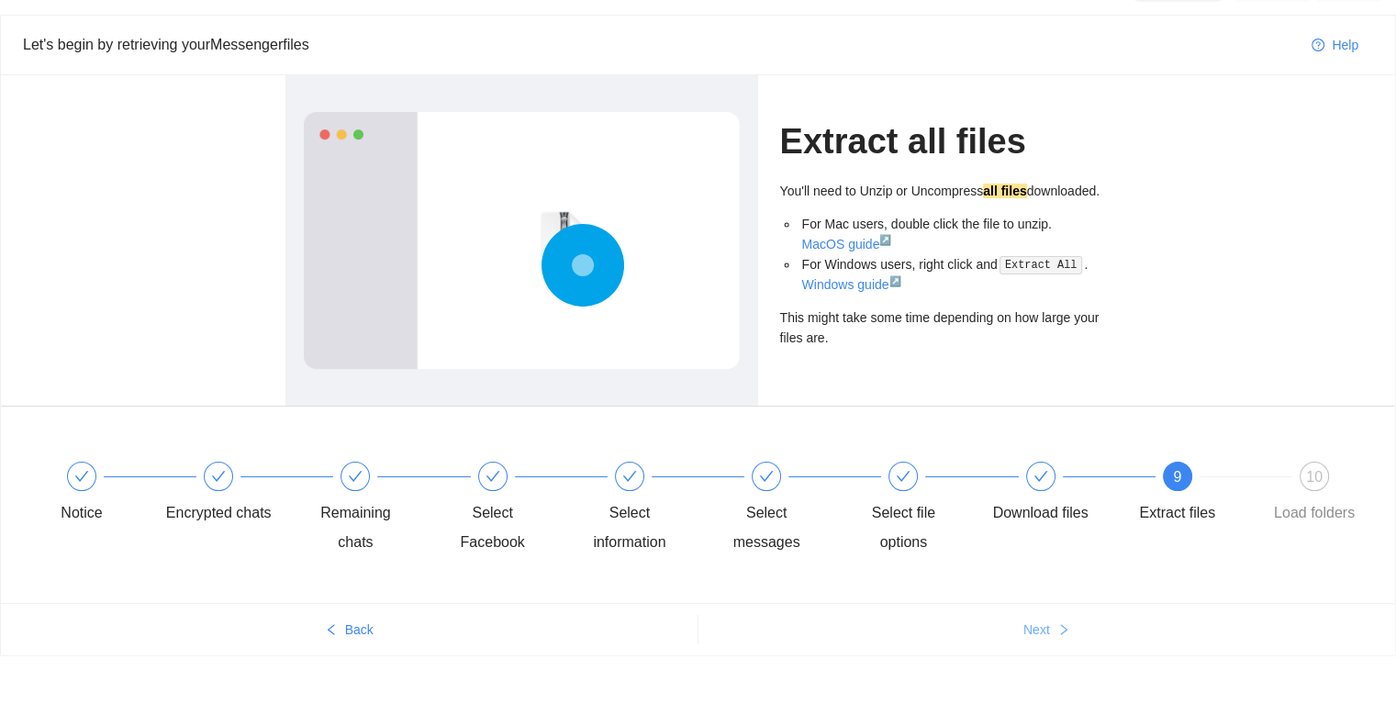
click at [1043, 631] on span "Next" at bounding box center [1036, 630] width 27 height 20
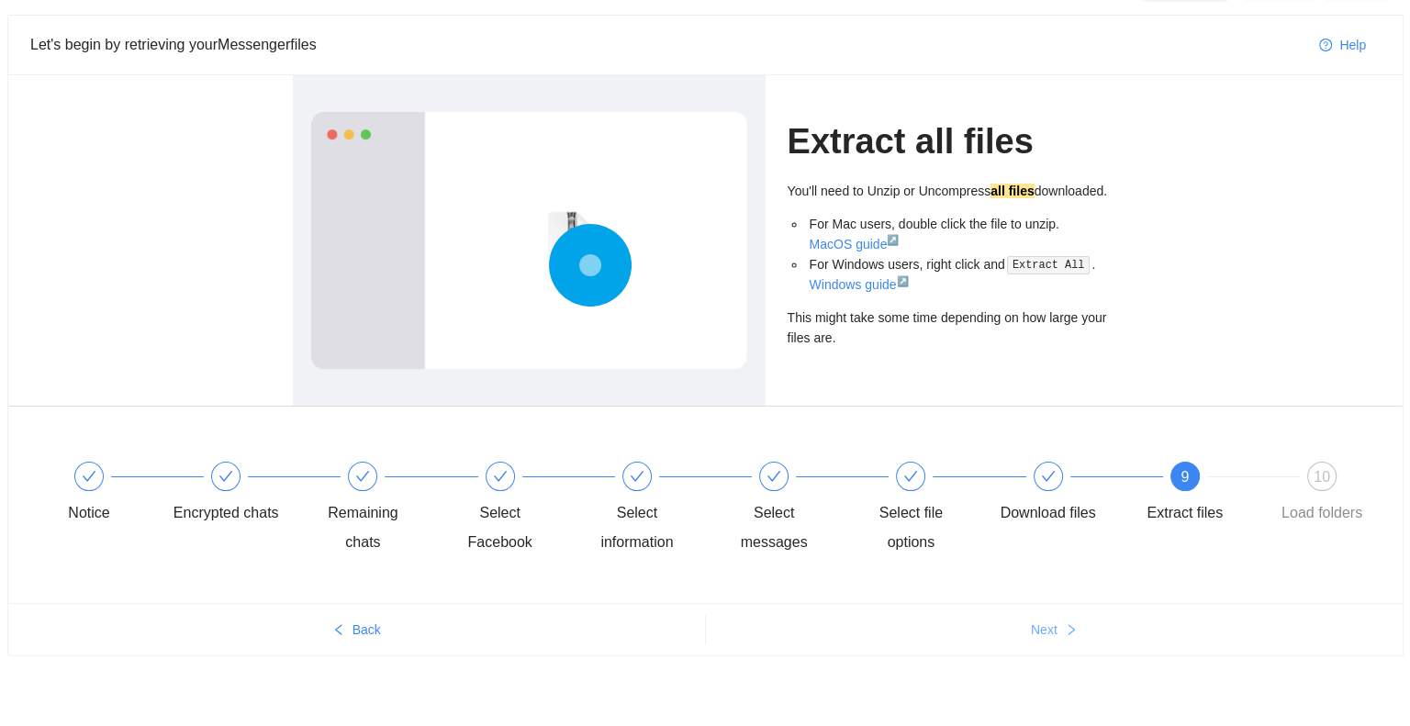
scroll to position [0, 0]
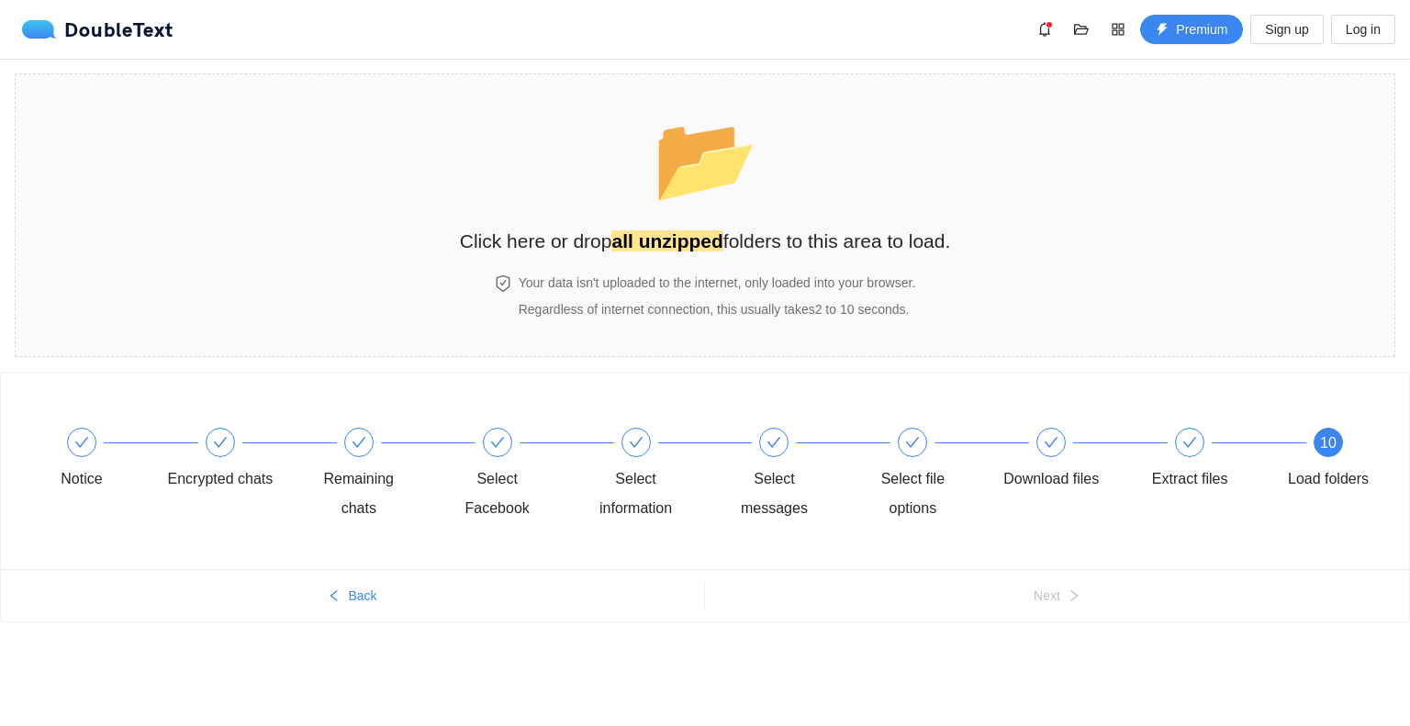
click at [1043, 631] on div "Notice Encrypted chats Remaining chats Select Facebook Select information Selec…" at bounding box center [705, 532] width 1410 height 321
